Goal: Find specific fact: Find specific fact

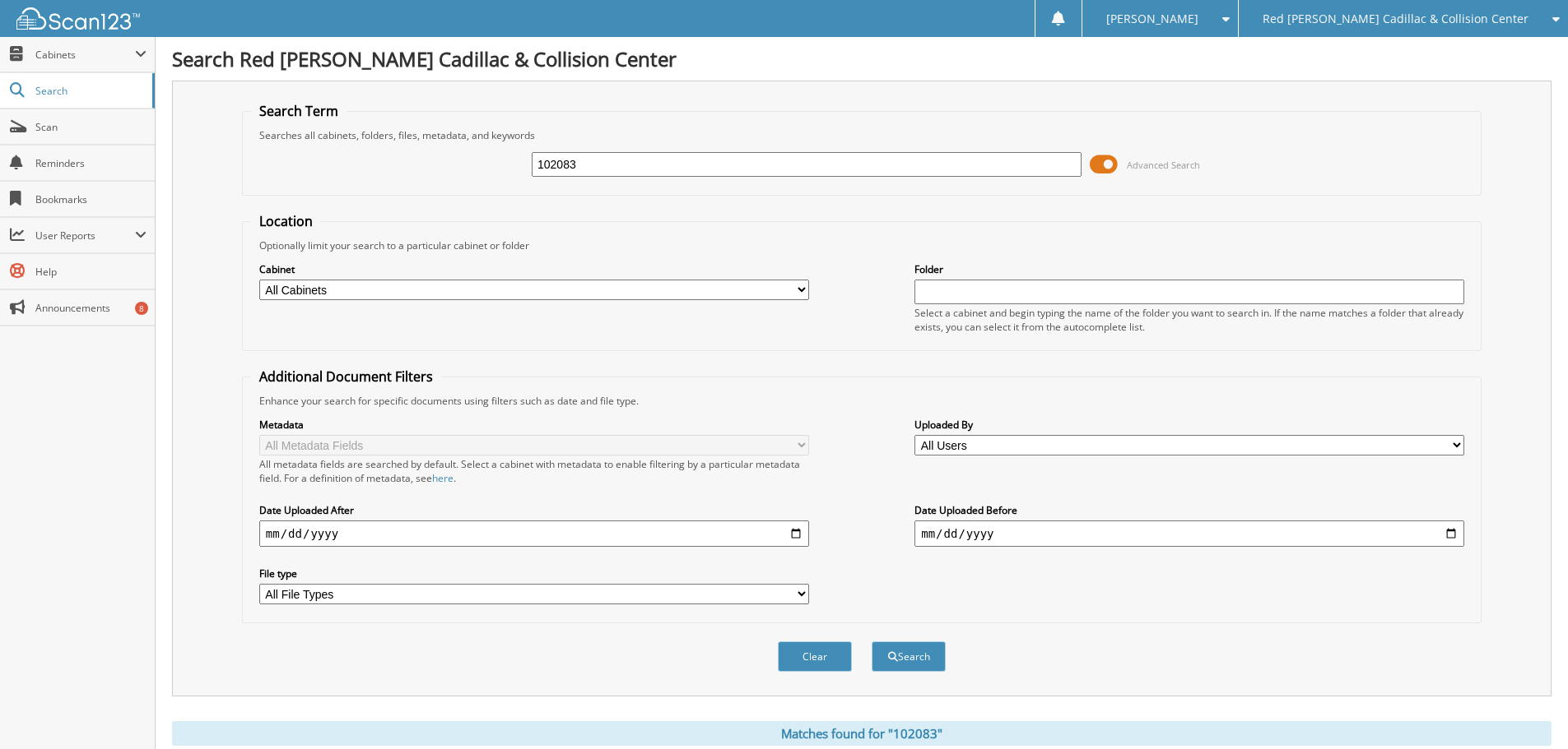
drag, startPoint x: 719, startPoint y: 166, endPoint x: 313, endPoint y: 163, distance: 406.0
click at [328, 166] on div "102083 Advanced Search" at bounding box center [862, 165] width 1222 height 44
type input "226408"
click at [872, 641] on button "Search" at bounding box center [909, 656] width 74 height 30
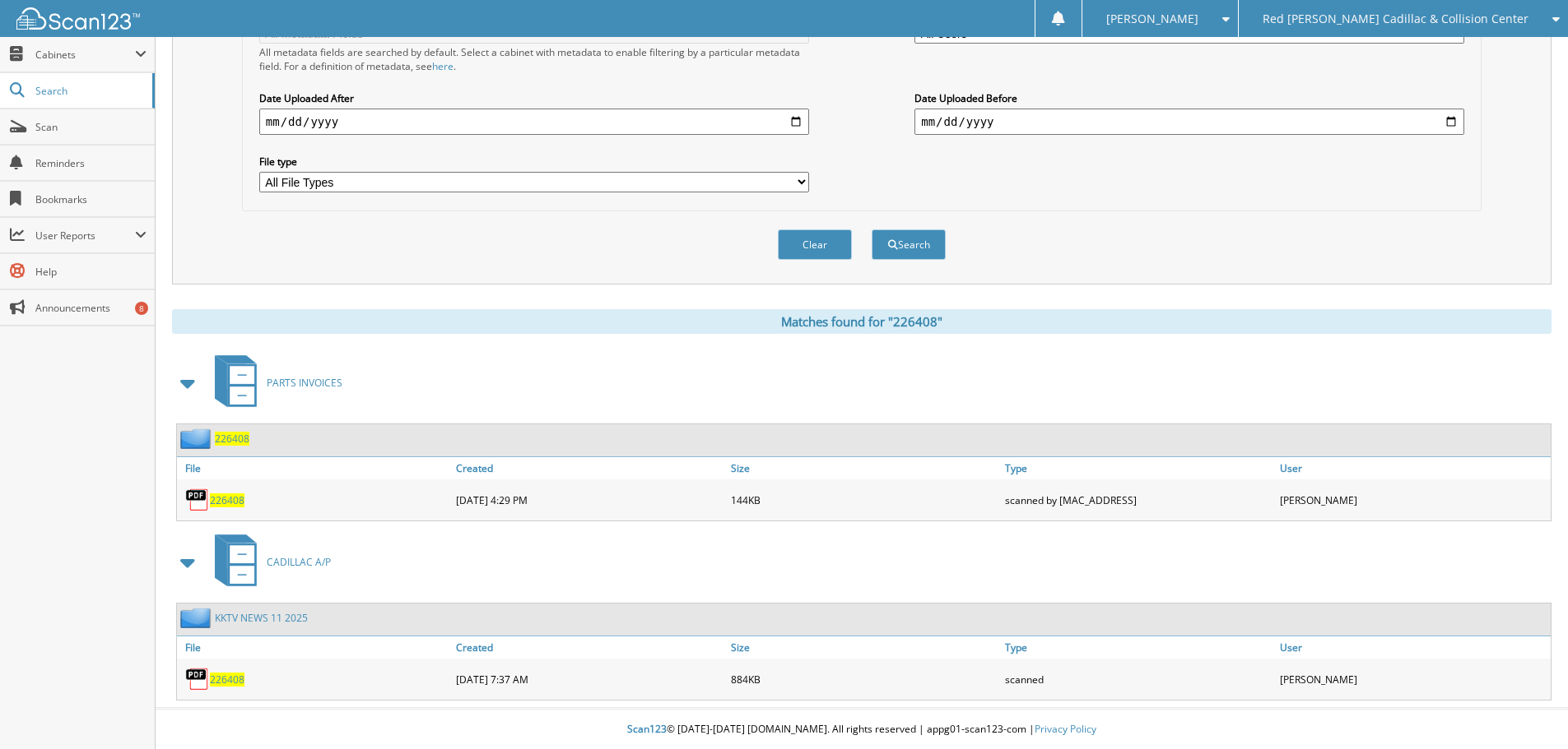
scroll to position [414, 0]
click at [234, 676] on span "226408" at bounding box center [227, 678] width 35 height 14
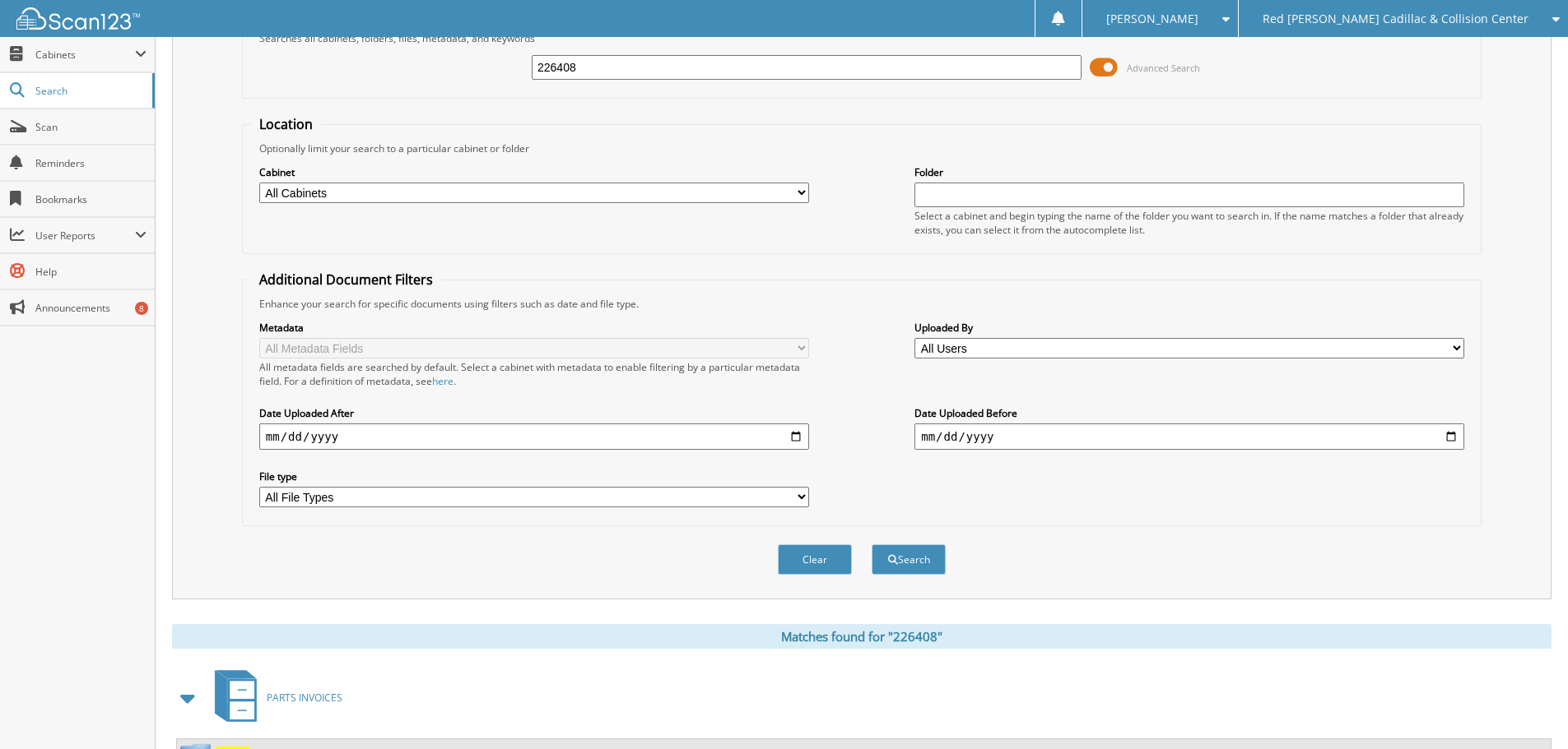
scroll to position [85, 0]
